Goal: Entertainment & Leisure: Consume media (video, audio)

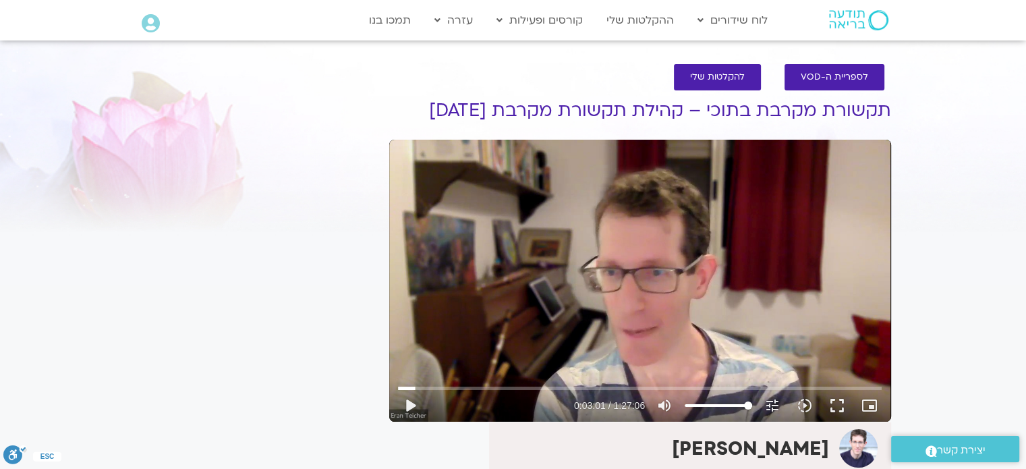
click at [410, 411] on button "play_arrow" at bounding box center [410, 405] width 32 height 32
click at [867, 401] on icon "picture_in_picture_alt" at bounding box center [869, 405] width 16 height 16
type input "184.547012"
click at [830, 404] on button "fullscreen" at bounding box center [837, 405] width 32 height 32
click at [840, 407] on button "fullscreen" at bounding box center [837, 405] width 32 height 32
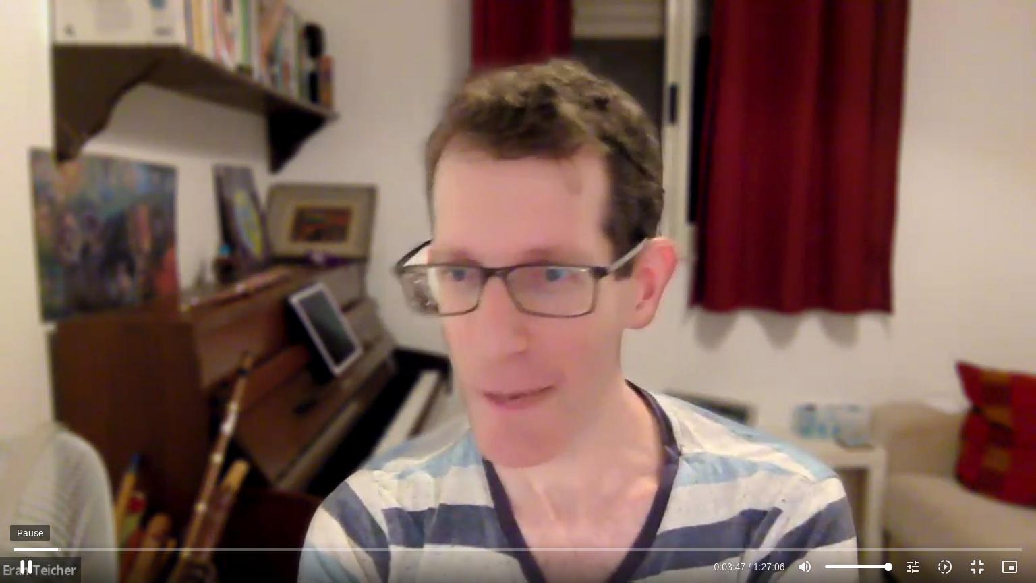
click at [30, 468] on button "pause" at bounding box center [26, 566] width 32 height 32
click at [31, 468] on button "play_arrow" at bounding box center [26, 566] width 32 height 32
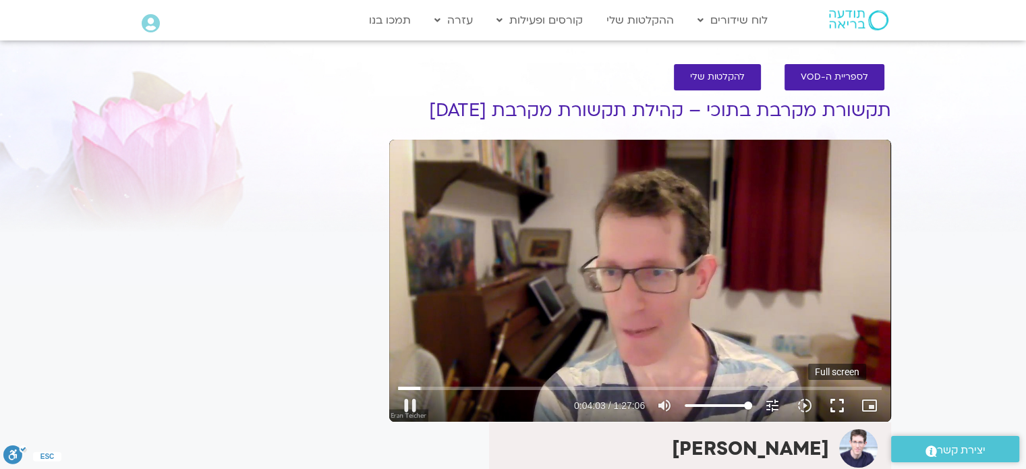
click at [831, 407] on button "fullscreen" at bounding box center [837, 405] width 32 height 32
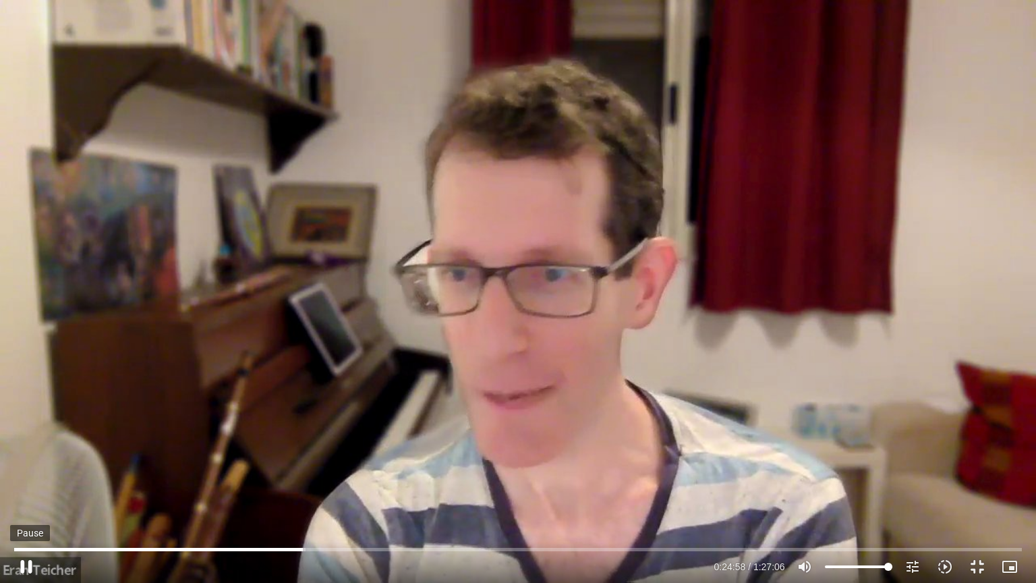
click at [30, 468] on button "pause" at bounding box center [26, 566] width 32 height 32
type input "1498.164229"
